Goal: Task Accomplishment & Management: Manage account settings

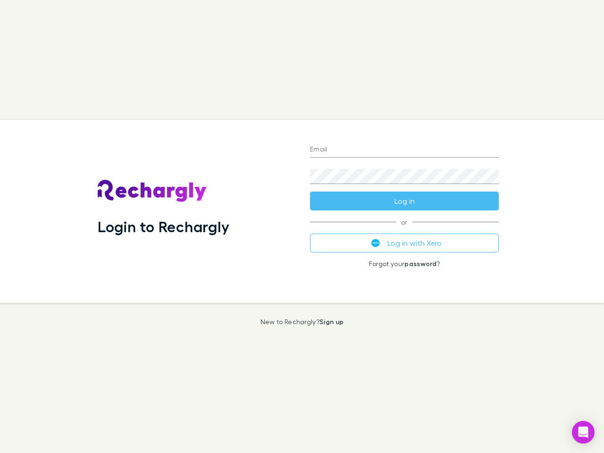
click at [302, 227] on div "Login to Rechargly" at bounding box center [196, 211] width 212 height 183
click at [405, 150] on input "Email" at bounding box center [404, 150] width 189 height 15
click at [405, 201] on button "Log in" at bounding box center [404, 201] width 189 height 19
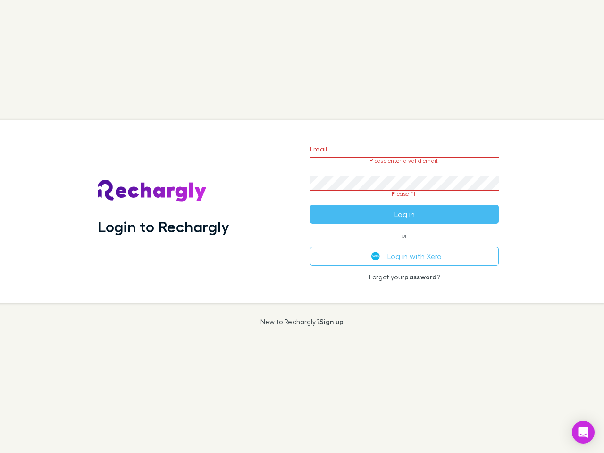
click at [405, 243] on div "Email Please enter a valid email. Password Please fill Log in or Log in with Xe…" at bounding box center [405, 211] width 204 height 183
click at [584, 433] on icon "Open Intercom Messenger" at bounding box center [584, 432] width 10 height 11
